Goal: Transaction & Acquisition: Purchase product/service

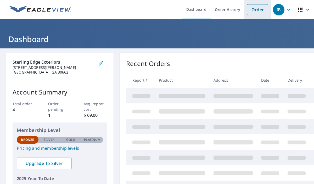
click at [262, 9] on link "Order" at bounding box center [257, 9] width 21 height 11
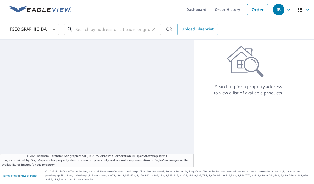
click at [90, 32] on input "text" at bounding box center [113, 29] width 74 height 15
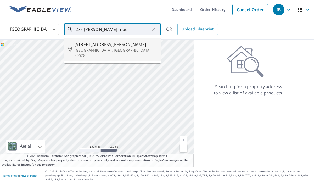
click at [119, 43] on span "[STREET_ADDRESS][PERSON_NAME]" at bounding box center [115, 44] width 82 height 6
type input "[STREET_ADDRESS][PERSON_NAME][PERSON_NAME]"
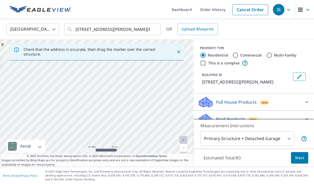
drag, startPoint x: 146, startPoint y: 104, endPoint x: 60, endPoint y: 88, distance: 87.4
click at [60, 88] on div "[STREET_ADDRESS][PERSON_NAME][PERSON_NAME]" at bounding box center [96, 102] width 193 height 127
drag, startPoint x: 46, startPoint y: 92, endPoint x: 135, endPoint y: 106, distance: 90.2
click at [135, 106] on div "[STREET_ADDRESS][PERSON_NAME][PERSON_NAME]" at bounding box center [96, 102] width 193 height 127
drag, startPoint x: 113, startPoint y: 106, endPoint x: 82, endPoint y: 110, distance: 31.9
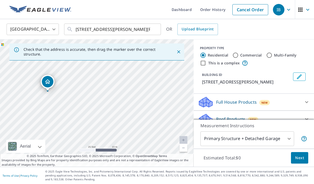
click at [82, 110] on div "[STREET_ADDRESS][PERSON_NAME][PERSON_NAME]" at bounding box center [96, 102] width 193 height 127
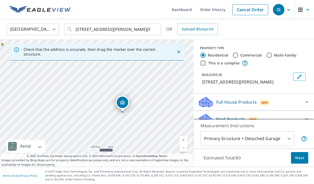
drag, startPoint x: 82, startPoint y: 110, endPoint x: 131, endPoint y: 117, distance: 49.9
click at [131, 117] on div "[STREET_ADDRESS][PERSON_NAME][PERSON_NAME]" at bounding box center [96, 102] width 193 height 127
drag, startPoint x: 145, startPoint y: 108, endPoint x: 63, endPoint y: 71, distance: 89.7
click at [63, 71] on div "[STREET_ADDRESS][PERSON_NAME][PERSON_NAME]" at bounding box center [96, 102] width 193 height 127
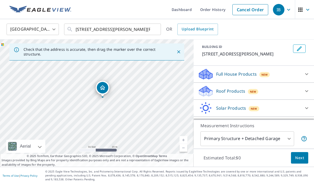
click at [222, 91] on p "Roof Products" at bounding box center [230, 91] width 29 height 6
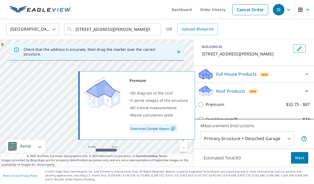
click at [214, 104] on p "Premium" at bounding box center [214, 104] width 19 height 7
click at [205, 104] on input "Premium $32.75 - $87" at bounding box center [202, 104] width 8 height 6
checkbox input "true"
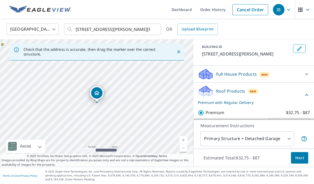
click at [303, 159] on span "Next" at bounding box center [299, 157] width 9 height 7
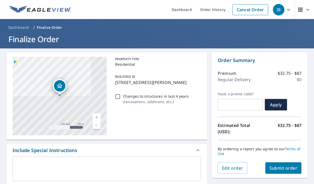
click at [278, 169] on span "Submit order" at bounding box center [283, 168] width 28 height 6
